Goal: Task Accomplishment & Management: Manage account settings

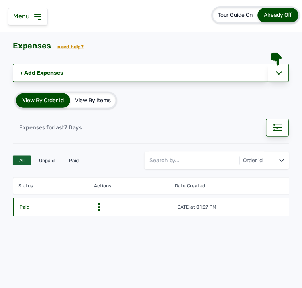
click at [40, 15] on icon at bounding box center [38, 17] width 10 height 10
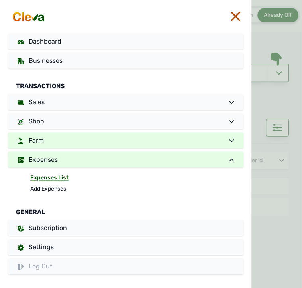
click at [86, 134] on link "Farm" at bounding box center [126, 140] width 236 height 16
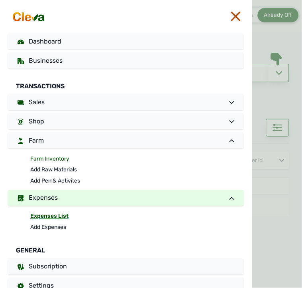
click at [57, 158] on link "Farm Inventory" at bounding box center [137, 158] width 214 height 11
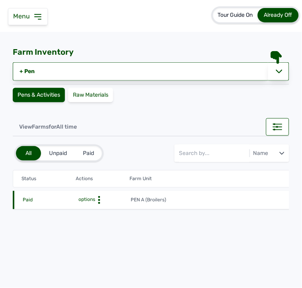
click at [100, 199] on icon at bounding box center [99, 200] width 8 height 8
click at [101, 210] on div "Farm Activities" at bounding box center [101, 212] width 57 height 10
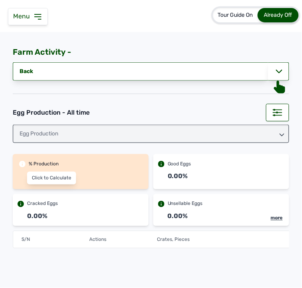
click at [101, 210] on div "Cracked Eggs" at bounding box center [81, 203] width 136 height 18
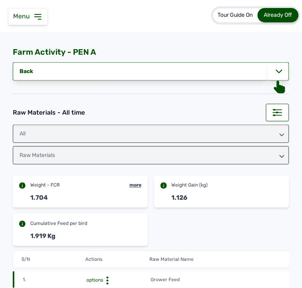
click at [249, 262] on th "Raw Material Name" at bounding box center [245, 259] width 192 height 7
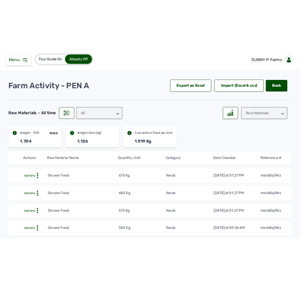
scroll to position [0, 30]
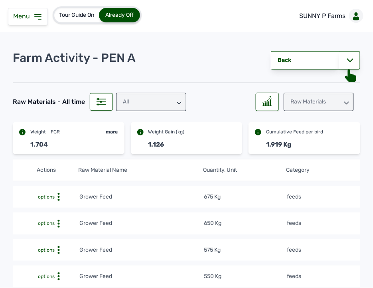
click at [35, 18] on icon at bounding box center [38, 17] width 10 height 10
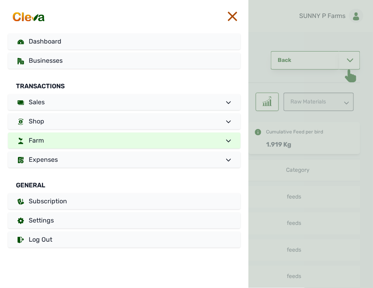
click at [56, 142] on link "Farm" at bounding box center [124, 140] width 233 height 16
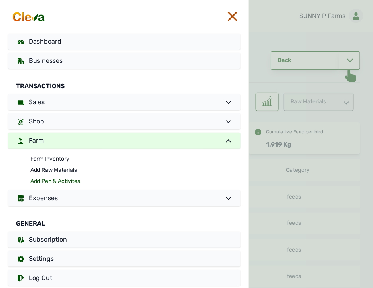
click at [53, 180] on link "Add Pen & Activites" at bounding box center [135, 181] width 210 height 11
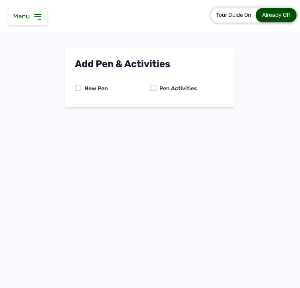
click at [157, 85] on div "Pen Activities" at bounding box center [177, 89] width 41 height 8
click at [154, 87] on div at bounding box center [153, 88] width 6 height 6
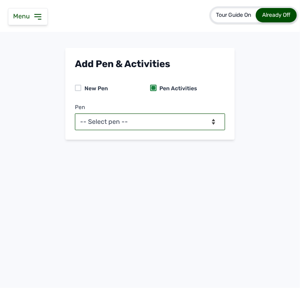
click at [205, 121] on select "-- Select pen -- PEN A (Broilers)" at bounding box center [150, 121] width 150 height 17
select select "mesbkeoa5506"
click at [75, 113] on select "-- Select pen -- PEN A (Broilers)" at bounding box center [150, 121] width 150 height 17
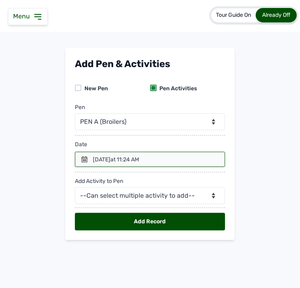
click at [82, 158] on icon at bounding box center [85, 159] width 6 height 6
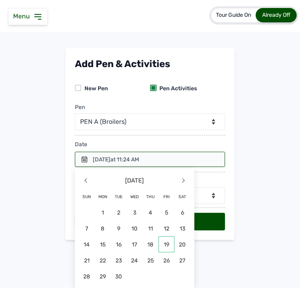
click at [161, 243] on span "19" at bounding box center [167, 244] width 16 height 16
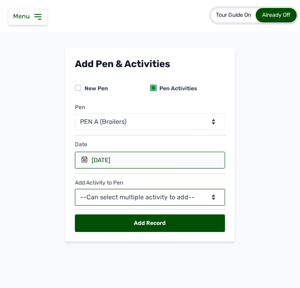
click at [150, 198] on select "--Can select multiple activity to add-- Raw Material Losses Weight" at bounding box center [150, 197] width 150 height 17
select select "Raw Material"
click at [75, 189] on select "--Can select multiple activity to add-- Raw Material Losses Weight" at bounding box center [150, 197] width 150 height 17
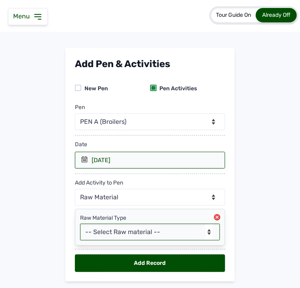
click at [134, 229] on select "-- Select Raw material -- feeds medications vaccines Biomass Fuel" at bounding box center [150, 231] width 140 height 17
select select "feeds"
click at [80, 224] on select "-- Select Raw material -- feeds medications vaccines Biomass Fuel" at bounding box center [150, 231] width 140 height 17
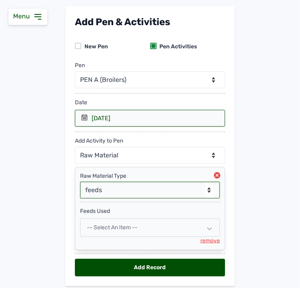
scroll to position [69, 0]
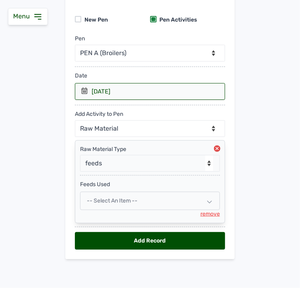
click at [152, 198] on div "-- Select an Item --" at bounding box center [150, 200] width 140 height 18
select select
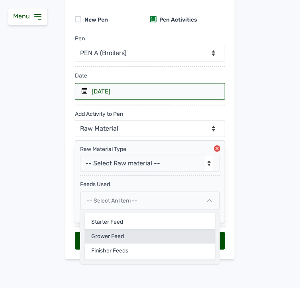
click at [133, 232] on div "Grower Feed" at bounding box center [150, 236] width 130 height 14
select select
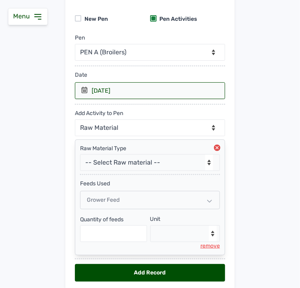
scroll to position [102, 0]
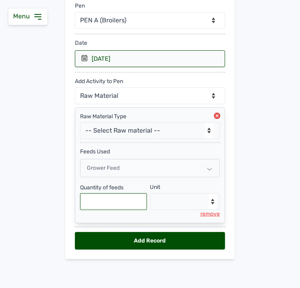
click at [133, 204] on input "text" at bounding box center [113, 201] width 67 height 17
type input "700"
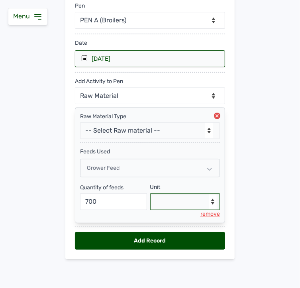
click at [189, 201] on select "--Select unit-- Bag(s) Kg" at bounding box center [185, 201] width 70 height 17
select select "Kg"
click at [150, 193] on select "--Select unit-- Bag(s) Kg" at bounding box center [185, 201] width 70 height 17
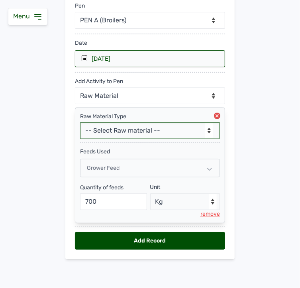
click at [171, 136] on select "-- Select Raw material -- feeds medications vaccines Biomass Fuel" at bounding box center [150, 130] width 140 height 17
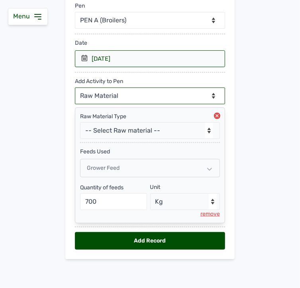
click at [150, 93] on select "--Can select multiple activity to add-- Raw Material Losses Weight" at bounding box center [150, 95] width 150 height 17
select select "Losses"
click at [75, 87] on select "--Can select multiple activity to add-- Raw Material Losses Weight" at bounding box center [150, 95] width 150 height 17
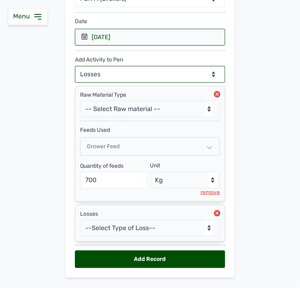
scroll to position [142, 0]
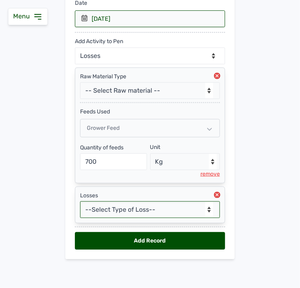
click at [130, 208] on select "--Select Type of Loss-- Mortality Culled Theft" at bounding box center [150, 209] width 140 height 17
select select "Mortality"
click at [80, 201] on select "--Select Type of Loss-- Mortality Culled Theft" at bounding box center [150, 209] width 140 height 17
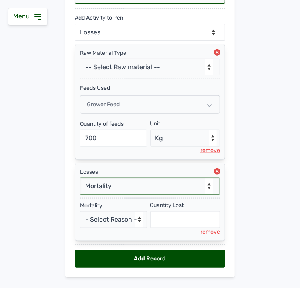
scroll to position [184, 0]
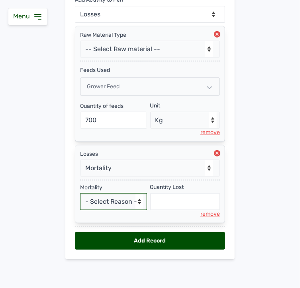
click at [120, 207] on select "- Select Reason - Disease Late Vaccination Wrong Vaccination Heat [MEDICAL_DATA…" at bounding box center [113, 201] width 67 height 17
select select "Others"
click at [80, 193] on select "- Select Reason - Disease Late Vaccination Wrong Vaccination Heat [MEDICAL_DATA…" at bounding box center [113, 201] width 67 height 17
select select "null"
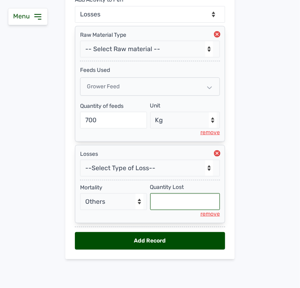
click at [167, 206] on input "text" at bounding box center [185, 201] width 70 height 17
type input "5"
click at [143, 239] on div "Add Record" at bounding box center [150, 241] width 150 height 18
select select "null"
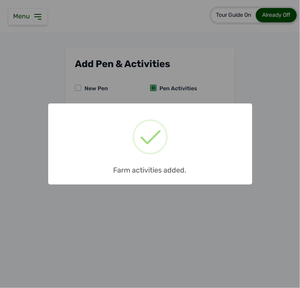
scroll to position [0, 0]
drag, startPoint x: 146, startPoint y: 233, endPoint x: 167, endPoint y: 81, distance: 153.5
click at [167, 81] on div "× Farm activities added. OK No Cancel" at bounding box center [150, 144] width 300 height 288
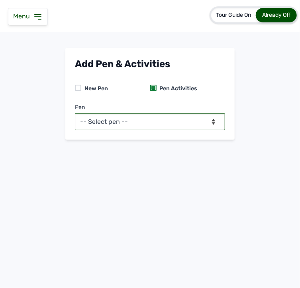
click at [169, 116] on select "-- Select pen -- PEN A (Broilers)" at bounding box center [150, 121] width 150 height 17
select select "mesbkeoa5506"
click at [75, 113] on select "-- Select pen -- PEN A (Broilers)" at bounding box center [150, 121] width 150 height 17
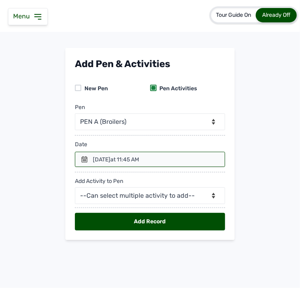
click at [109, 158] on div "[DATE] 11:45 AM" at bounding box center [116, 160] width 46 height 8
click at [85, 158] on icon at bounding box center [84, 159] width 6 height 6
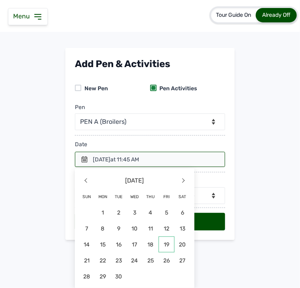
click at [166, 250] on span "19" at bounding box center [167, 244] width 16 height 16
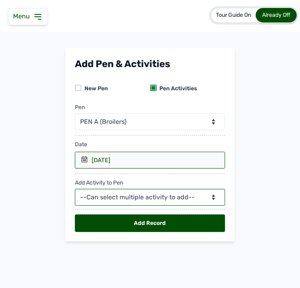
click at [124, 195] on select "--Can select multiple activity to add-- Raw Material Losses Weight" at bounding box center [150, 197] width 150 height 17
select select "Weight"
click at [75, 189] on select "--Can select multiple activity to add-- Raw Material Losses Weight" at bounding box center [150, 197] width 150 height 17
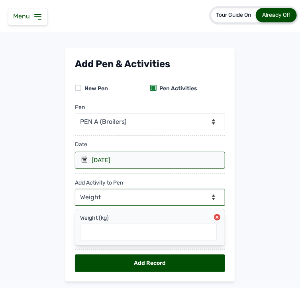
scroll to position [23, 0]
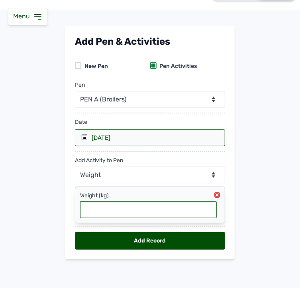
click at [122, 207] on input "text" at bounding box center [148, 209] width 137 height 17
type input "1.331"
click at [122, 243] on div "Add Record" at bounding box center [150, 241] width 150 height 18
select select "null"
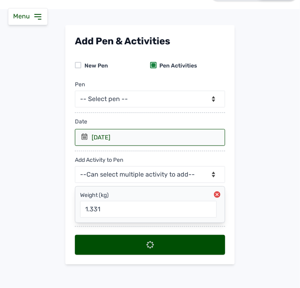
scroll to position [0, 0]
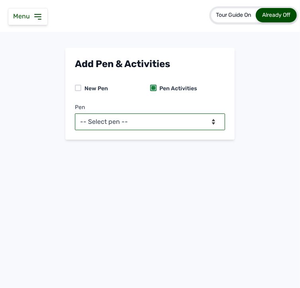
click at [132, 120] on select "-- Select pen -- PEN A (Broilers)" at bounding box center [150, 121] width 150 height 17
select select "mesbkeoa5506"
click at [75, 113] on select "-- Select pen -- PEN A (Broilers)" at bounding box center [150, 121] width 150 height 17
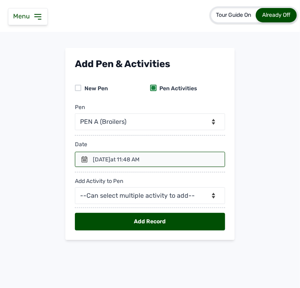
click at [81, 155] on div at bounding box center [150, 159] width 150 height 15
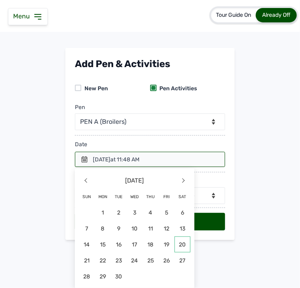
click at [182, 245] on span "20" at bounding box center [183, 244] width 16 height 16
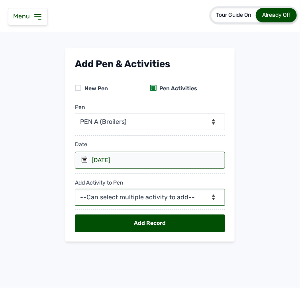
click at [162, 202] on select "--Can select multiple activity to add-- Raw Material Losses Weight" at bounding box center [150, 197] width 150 height 17
select select "Raw Material"
click at [75, 189] on select "--Can select multiple activity to add-- Raw Material Losses Weight" at bounding box center [150, 197] width 150 height 17
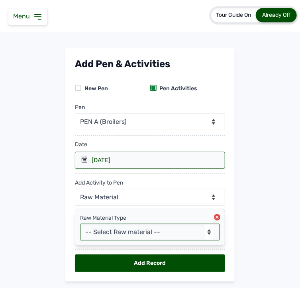
click at [148, 233] on select "-- Select Raw material -- feeds medications vaccines Biomass Fuel" at bounding box center [150, 231] width 140 height 17
select select "feeds"
click at [80, 224] on select "-- Select Raw material -- feeds medications vaccines Biomass Fuel" at bounding box center [150, 231] width 140 height 17
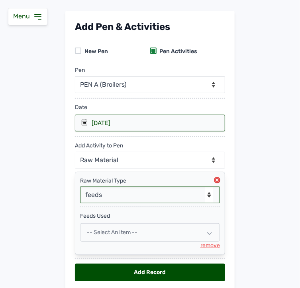
scroll to position [69, 0]
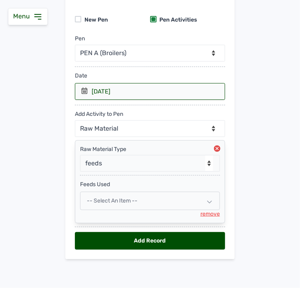
click at [137, 201] on div "-- Select an Item --" at bounding box center [150, 200] width 140 height 18
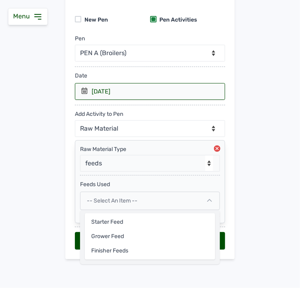
select select
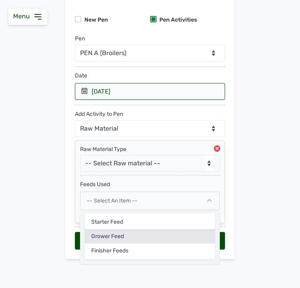
click at [126, 240] on div "Grower Feed" at bounding box center [150, 236] width 130 height 14
select select
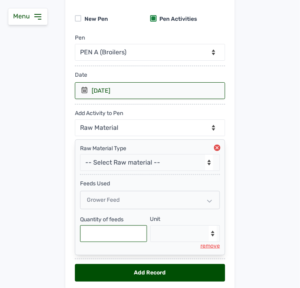
click at [117, 237] on input "text" at bounding box center [113, 233] width 67 height 17
type input "700"
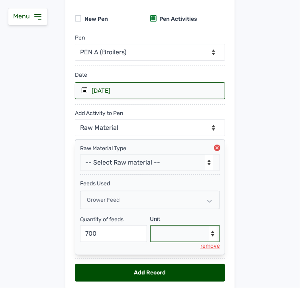
click at [160, 235] on select "--Select unit-- Bag(s) Kg" at bounding box center [185, 233] width 70 height 17
select select "Kg"
click at [150, 226] on select "--Select unit-- Bag(s) Kg" at bounding box center [185, 233] width 70 height 17
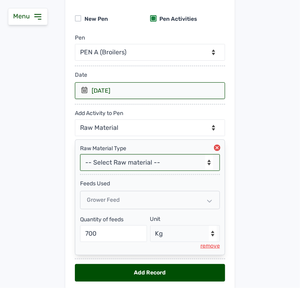
click at [122, 162] on select "-- Select Raw material -- feeds medications vaccines Biomass Fuel" at bounding box center [150, 162] width 140 height 17
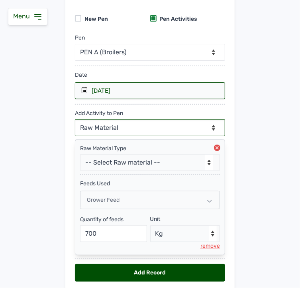
click at [117, 128] on select "--Can select multiple activity to add-- Raw Material Losses Weight" at bounding box center [150, 127] width 150 height 17
select select "Losses"
click at [75, 120] on select "--Can select multiple activity to add-- Raw Material Losses Weight" at bounding box center [150, 127] width 150 height 17
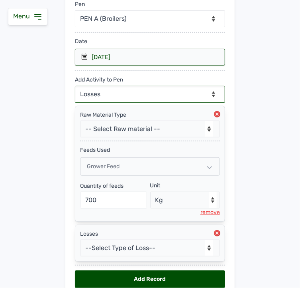
scroll to position [142, 0]
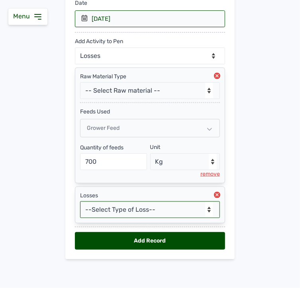
click at [116, 211] on select "--Select Type of Loss-- Mortality Culled Theft" at bounding box center [150, 209] width 140 height 17
select select "Mortality"
click at [80, 201] on select "--Select Type of Loss-- Mortality Culled Theft" at bounding box center [150, 209] width 140 height 17
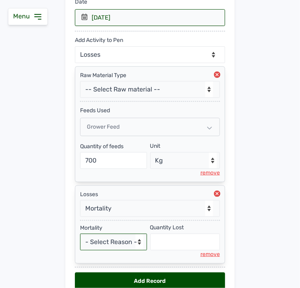
click at [102, 236] on select "- Select Reason - Disease Late Vaccination Wrong Vaccination Heat [MEDICAL_DATA…" at bounding box center [113, 241] width 67 height 17
select select "Others"
click at [80, 234] on select "- Select Reason - Disease Late Vaccination Wrong Vaccination Heat [MEDICAL_DATA…" at bounding box center [113, 241] width 67 height 17
select select "null"
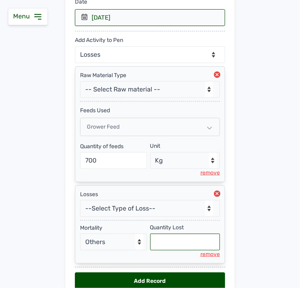
click at [198, 246] on input "text" at bounding box center [185, 241] width 70 height 17
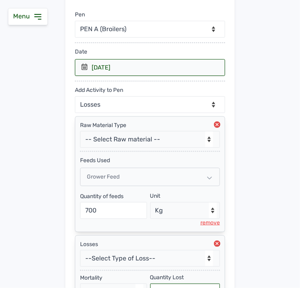
scroll to position [88, 0]
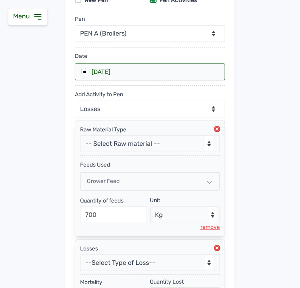
type input "3"
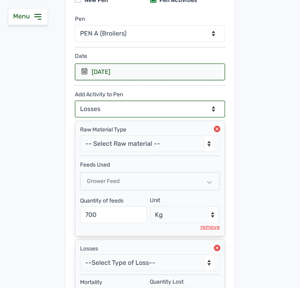
click at [166, 107] on select "--Can select multiple activity to add-- Raw Material Losses Weight" at bounding box center [150, 109] width 150 height 17
select select "Weight"
click at [75, 101] on select "--Can select multiple activity to add-- Raw Material Losses Weight" at bounding box center [150, 109] width 150 height 17
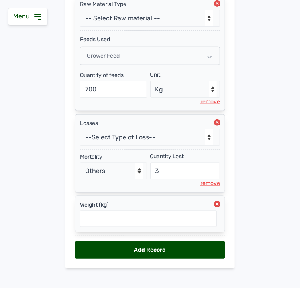
scroll to position [224, 0]
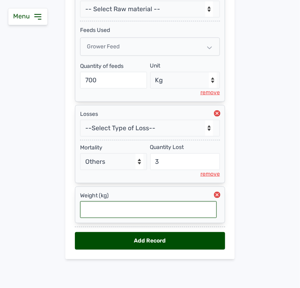
click at [144, 210] on input "text" at bounding box center [148, 209] width 137 height 17
type input "1.416"
click at [146, 239] on div "Add Record" at bounding box center [150, 241] width 150 height 18
select select "null"
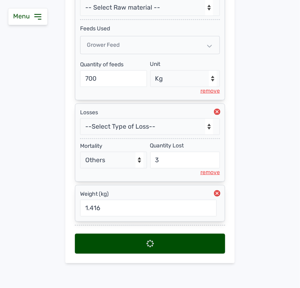
select select
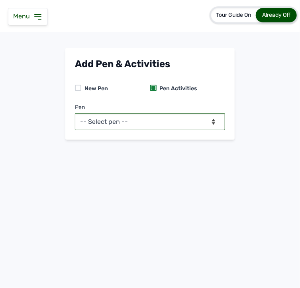
click at [182, 125] on select "-- Select pen -- PEN A (Broilers)" at bounding box center [150, 121] width 150 height 17
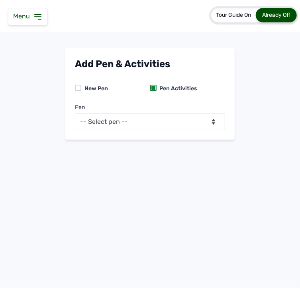
click at [35, 12] on icon at bounding box center [38, 17] width 10 height 10
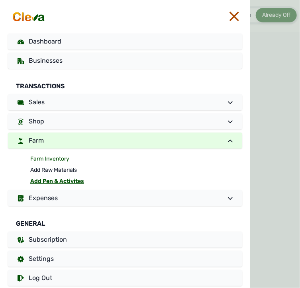
click at [56, 158] on link "Farm Inventory" at bounding box center [136, 158] width 212 height 11
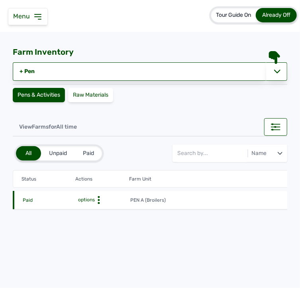
click at [93, 200] on span "options" at bounding box center [86, 200] width 18 height 6
click at [100, 213] on div "Farm Activities" at bounding box center [101, 212] width 57 height 10
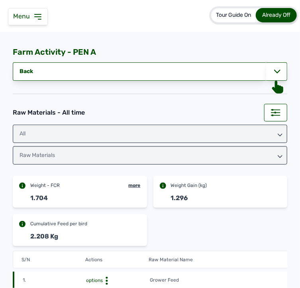
click at [249, 277] on td "Grower Feed" at bounding box center [245, 280] width 191 height 9
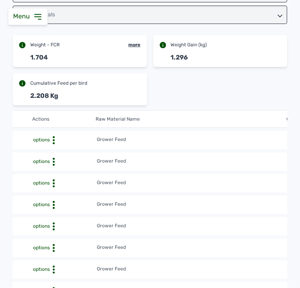
scroll to position [103, 0]
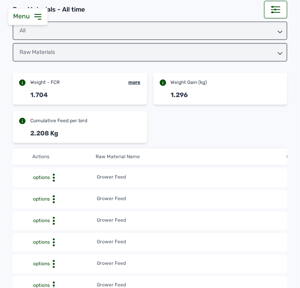
click at [251, 201] on td "Grower Feed" at bounding box center [192, 199] width 191 height 9
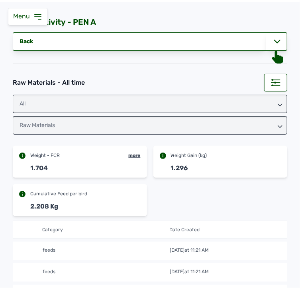
scroll to position [0, 0]
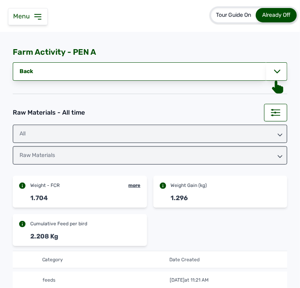
click at [38, 10] on div "Menu" at bounding box center [28, 16] width 40 height 17
click at [38, 15] on icon at bounding box center [38, 17] width 10 height 10
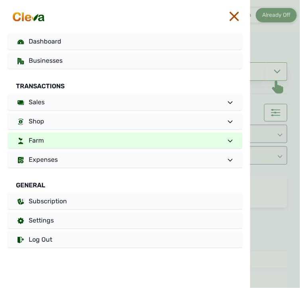
click at [67, 141] on link "Farm" at bounding box center [125, 140] width 235 height 16
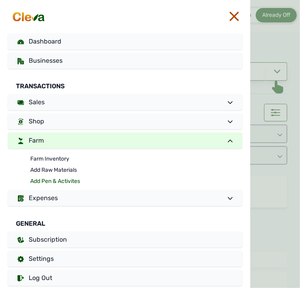
click at [61, 178] on link "Add Pen & Activites" at bounding box center [136, 181] width 212 height 11
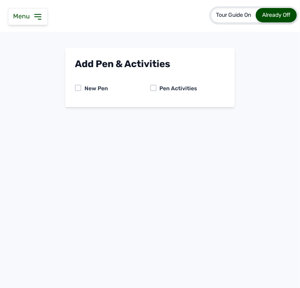
click at [154, 85] on div at bounding box center [153, 88] width 6 height 6
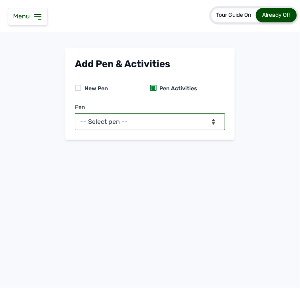
click at [161, 117] on select "-- Select pen -- PEN A (Broilers)" at bounding box center [150, 121] width 150 height 17
select select "mesbkeoa5506"
click at [75, 113] on select "-- Select pen -- PEN A (Broilers)" at bounding box center [150, 121] width 150 height 17
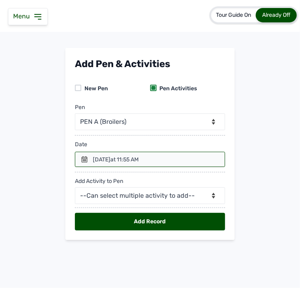
click at [81, 160] on icon at bounding box center [84, 159] width 6 height 6
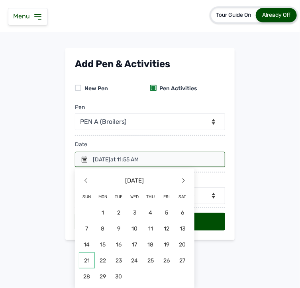
click at [86, 256] on span "21" at bounding box center [87, 260] width 16 height 16
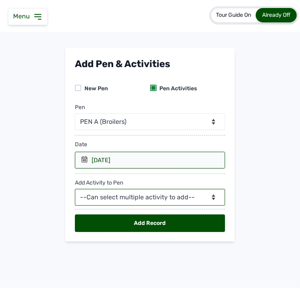
click at [124, 199] on select "--Can select multiple activity to add-- Raw Material Losses Weight" at bounding box center [150, 197] width 150 height 17
select select "Raw Material"
click at [75, 189] on select "--Can select multiple activity to add-- Raw Material Losses Weight" at bounding box center [150, 197] width 150 height 17
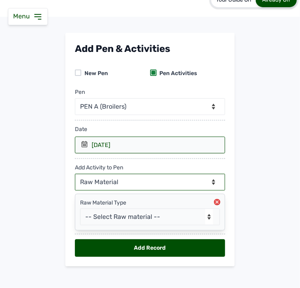
scroll to position [23, 0]
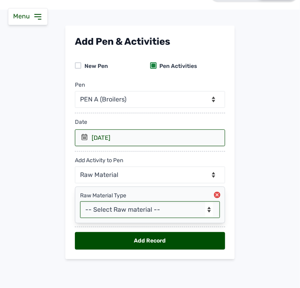
click at [125, 209] on select "-- Select Raw material -- feeds medications vaccines Biomass Fuel" at bounding box center [150, 209] width 140 height 17
select select "feeds"
click at [80, 201] on select "-- Select Raw material -- feeds medications vaccines Biomass Fuel" at bounding box center [150, 209] width 140 height 17
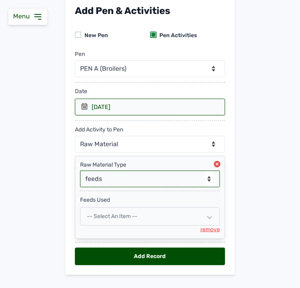
scroll to position [69, 0]
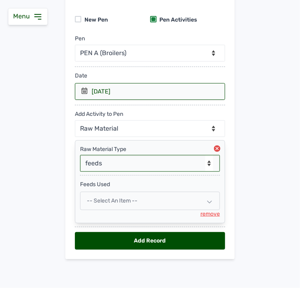
click at [128, 204] on div "-- Select an Item --" at bounding box center [150, 200] width 140 height 18
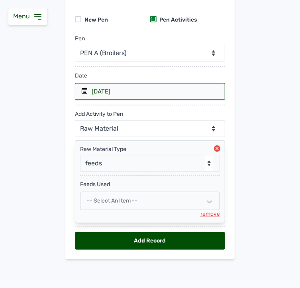
select select
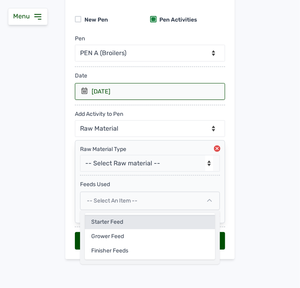
click at [120, 223] on div "Starter feed" at bounding box center [150, 222] width 130 height 14
select select
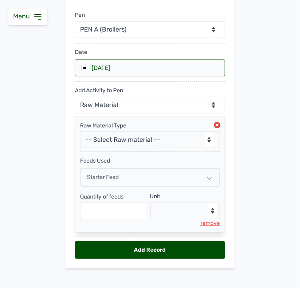
scroll to position [102, 0]
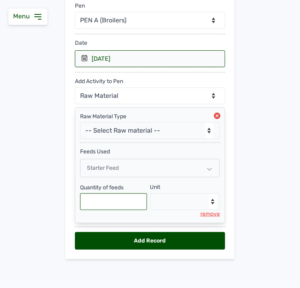
click at [122, 204] on input "text" at bounding box center [113, 201] width 67 height 17
type input "750"
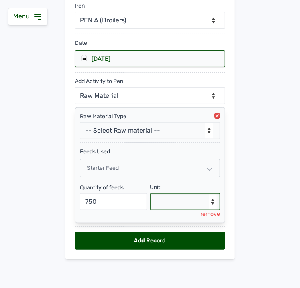
click at [176, 203] on select "--Select unit-- Bag(s) Kg" at bounding box center [185, 201] width 70 height 17
select select "Kg"
click at [150, 193] on select "--Select unit-- Bag(s) Kg" at bounding box center [185, 201] width 70 height 17
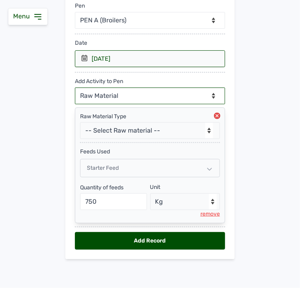
click at [153, 90] on select "--Can select multiple activity to add-- Raw Material Losses Weight" at bounding box center [150, 95] width 150 height 17
select select "Losses"
click at [75, 87] on select "--Can select multiple activity to add-- Raw Material Losses Weight" at bounding box center [150, 95] width 150 height 17
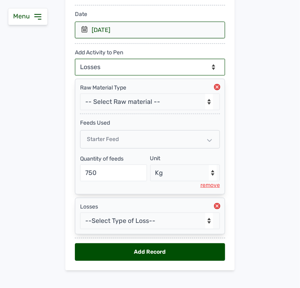
scroll to position [142, 0]
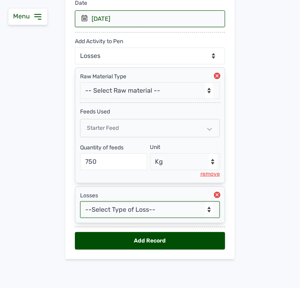
click at [126, 209] on select "--Select Type of Loss-- Mortality Culled Theft" at bounding box center [150, 209] width 140 height 17
select select "Mortality"
click at [80, 201] on select "--Select Type of Loss-- Mortality Culled Theft" at bounding box center [150, 209] width 140 height 17
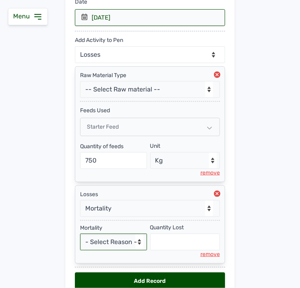
click at [103, 249] on select "- Select Reason - Disease Late Vaccination Wrong Vaccination Heat [MEDICAL_DATA…" at bounding box center [113, 241] width 67 height 17
select select "Others"
click at [80, 234] on select "- Select Reason - Disease Late Vaccination Wrong Vaccination Heat [MEDICAL_DATA…" at bounding box center [113, 241] width 67 height 17
select select "null"
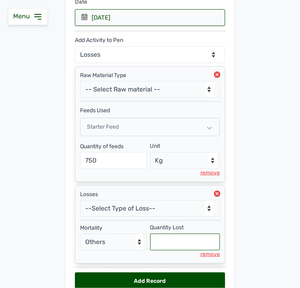
click at [163, 244] on input "text" at bounding box center [185, 241] width 70 height 17
type input "6"
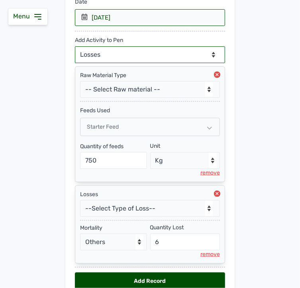
click at [150, 50] on select "--Can select multiple activity to add-- Raw Material Losses Weight" at bounding box center [150, 54] width 150 height 17
select select "Weight"
click at [75, 46] on select "--Can select multiple activity to add-- Raw Material Losses Weight" at bounding box center [150, 54] width 150 height 17
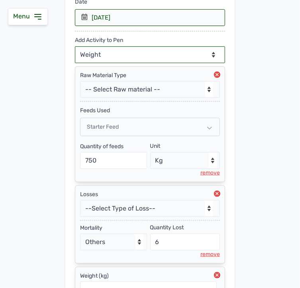
scroll to position [224, 0]
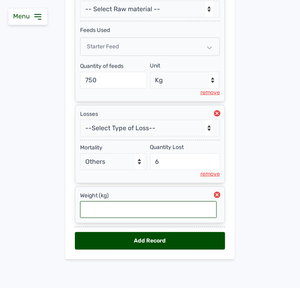
click at [120, 210] on input "text" at bounding box center [148, 209] width 137 height 17
type input "1.503"
click at [148, 245] on div "Add Record" at bounding box center [150, 241] width 150 height 18
select select "null"
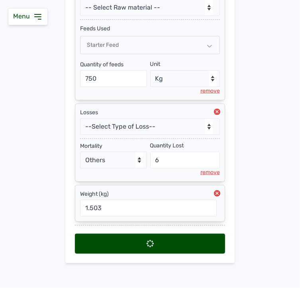
select select
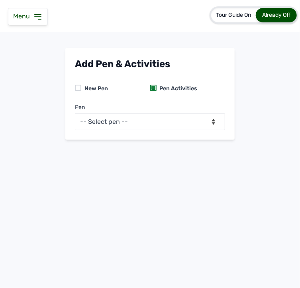
click at [42, 15] on icon at bounding box center [38, 17] width 10 height 10
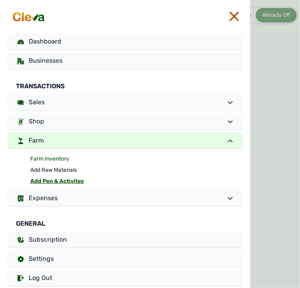
click at [66, 157] on link "Farm Inventory" at bounding box center [136, 158] width 212 height 11
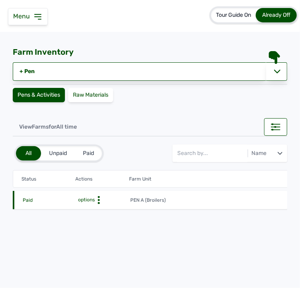
click at [97, 199] on icon at bounding box center [99, 200] width 8 height 8
click at [93, 210] on div "Farm Activities" at bounding box center [101, 212] width 57 height 10
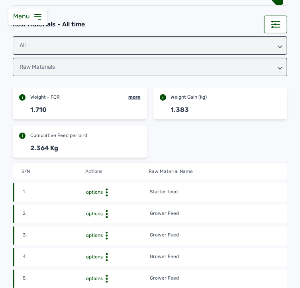
scroll to position [81, 0]
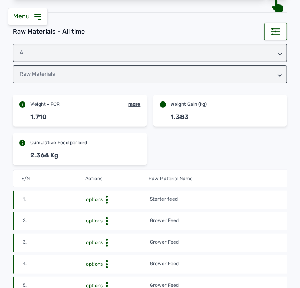
click at [209, 198] on td "Starter feed" at bounding box center [245, 199] width 191 height 9
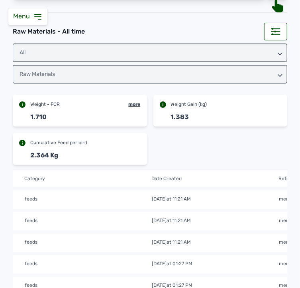
scroll to position [0, 461]
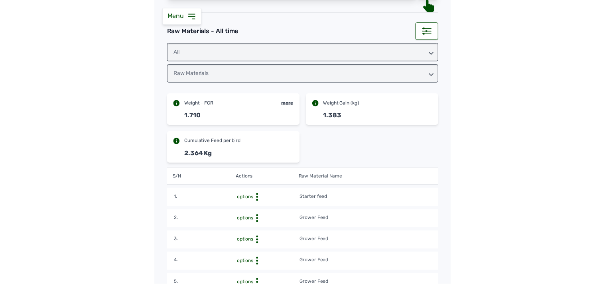
scroll to position [0, 0]
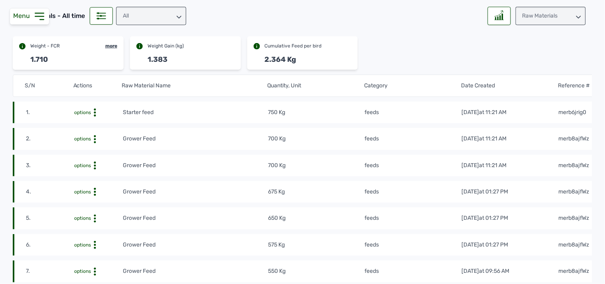
click at [302, 17] on div "Raw Materials" at bounding box center [551, 16] width 70 height 18
click at [302, 47] on div "Weight" at bounding box center [551, 51] width 70 height 14
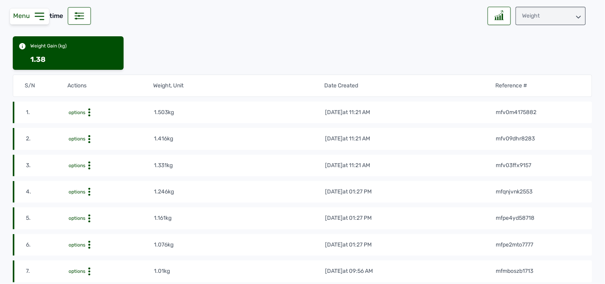
click at [302, 15] on div "Weight" at bounding box center [551, 16] width 70 height 18
click at [302, 61] on div "Losses" at bounding box center [551, 66] width 70 height 14
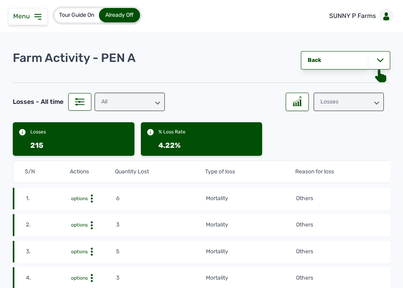
click at [36, 14] on icon at bounding box center [38, 17] width 10 height 10
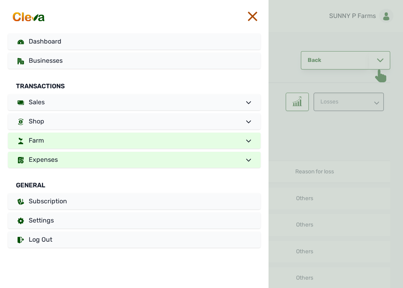
click at [66, 160] on link "Expenses" at bounding box center [134, 160] width 253 height 16
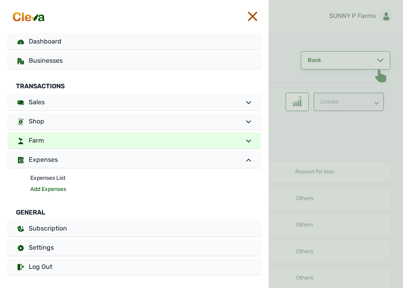
click at [52, 187] on link "Add Expenses" at bounding box center [145, 189] width 230 height 11
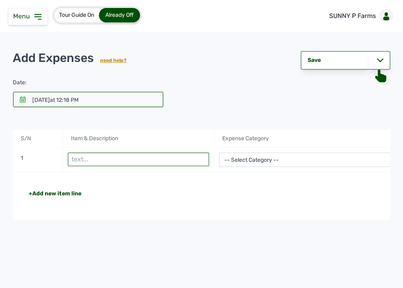
click at [108, 157] on input "text" at bounding box center [138, 159] width 141 height 14
type input "Petrol for pumping"
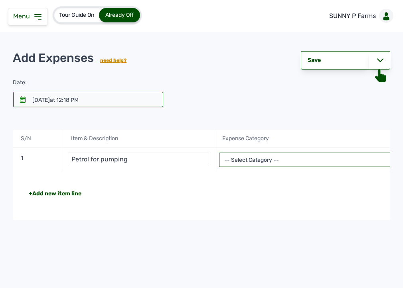
click at [280, 156] on select "-- Select Category -- Advertising Expenses Bank Charges Entertainment Expenses …" at bounding box center [314, 159] width 191 height 14
select select "Utility Expenses"
click at [219, 152] on select "-- Select Category -- Advertising Expenses Bank Charges Entertainment Expenses …" at bounding box center [314, 159] width 191 height 14
click at [302, 169] on div "-- Select Category -- Advertising Expenses Bank Charges Entertainment Expenses …" at bounding box center [314, 160] width 201 height 24
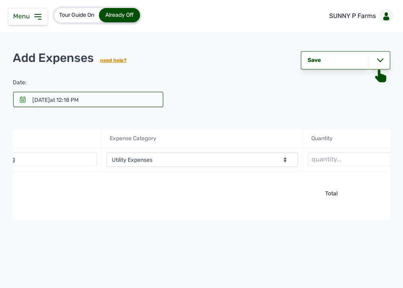
scroll to position [0, 227]
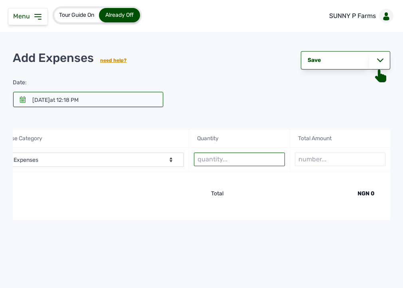
click at [282, 158] on input "text" at bounding box center [239, 159] width 91 height 14
type input "4.5 litres"
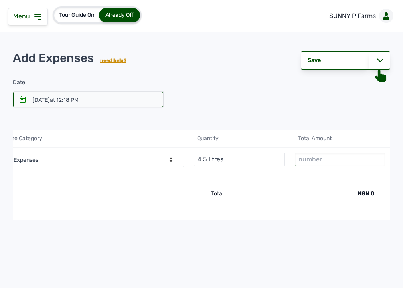
click at [302, 160] on input "number" at bounding box center [340, 159] width 91 height 14
type input "4000"
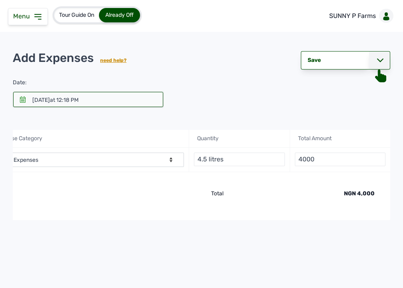
click at [302, 63] on icon at bounding box center [380, 60] width 6 height 6
click at [302, 97] on div "Save & Record Payment" at bounding box center [345, 100] width 89 height 18
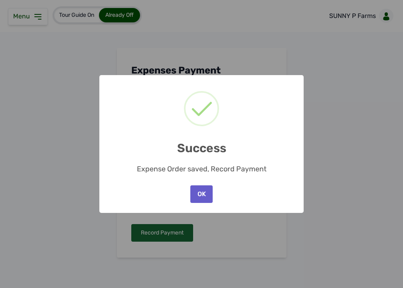
click at [207, 185] on button "OK" at bounding box center [201, 194] width 22 height 18
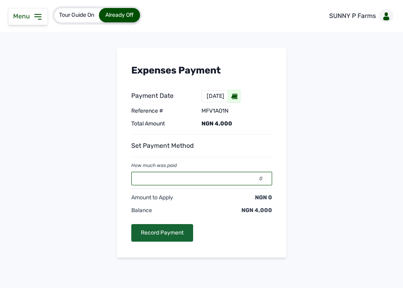
click at [193, 178] on input "0" at bounding box center [201, 179] width 141 height 14
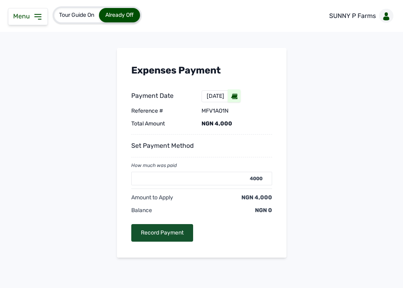
click at [160, 232] on div "Record Payment" at bounding box center [162, 233] width 62 height 18
type input "0"
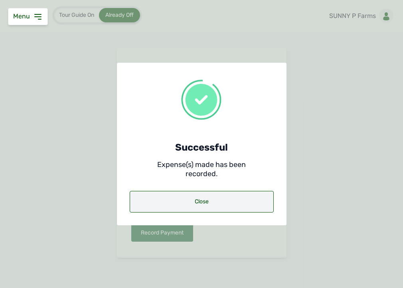
click at [204, 204] on div "Close" at bounding box center [202, 202] width 144 height 22
